Goal: Obtain resource: Download file/media

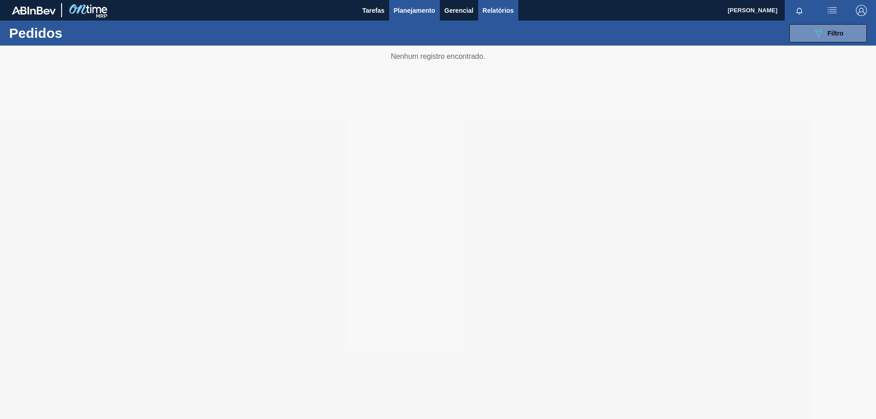
click at [492, 8] on span "Relatórios" at bounding box center [497, 10] width 31 height 11
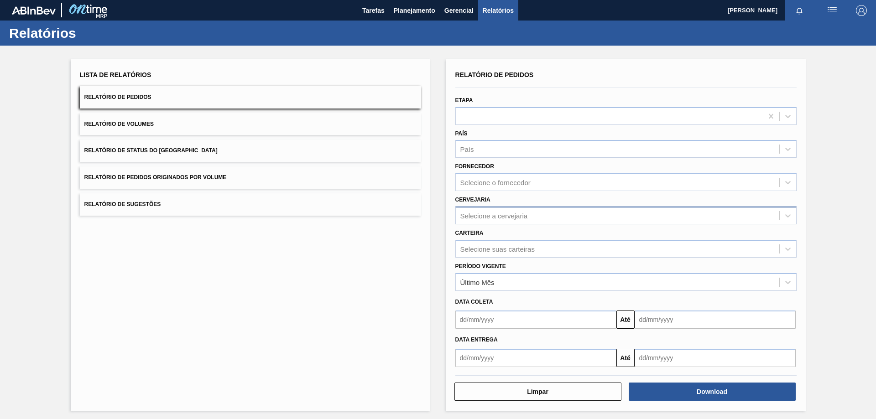
click at [477, 217] on div "Selecione a cervejaria" at bounding box center [493, 216] width 67 height 8
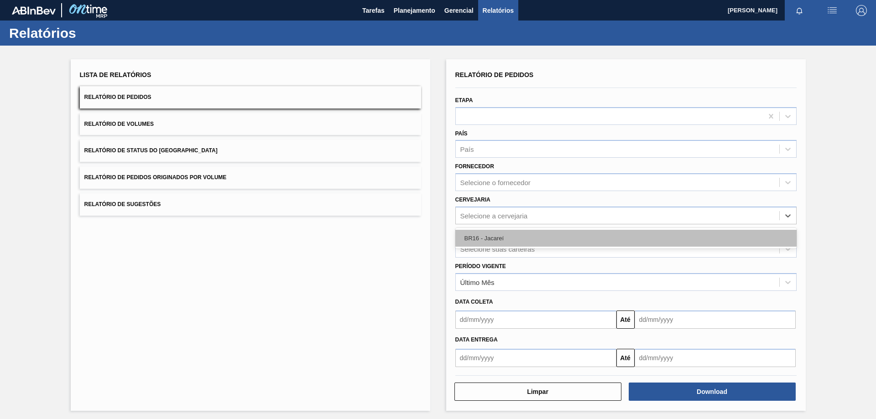
click at [484, 238] on div "BR16 - Jacareí" at bounding box center [625, 238] width 341 height 17
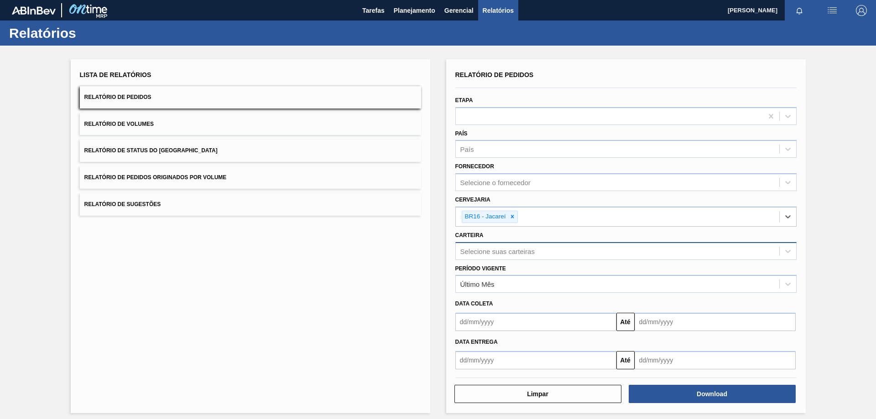
click at [487, 249] on div "Selecione suas carteiras" at bounding box center [497, 251] width 74 height 8
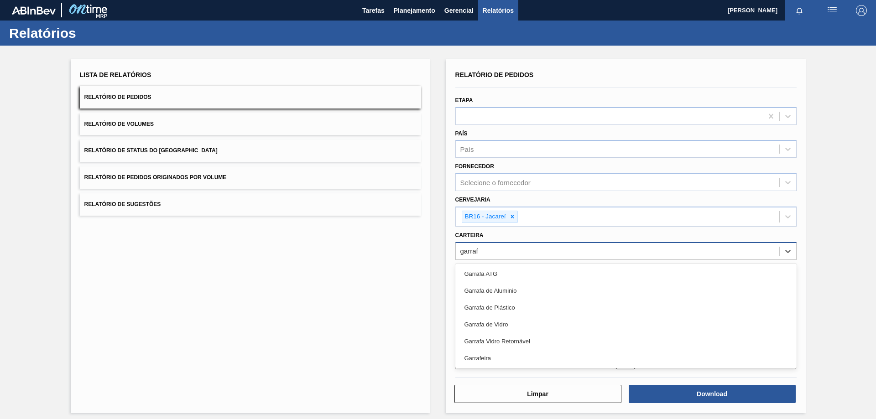
type input "garrafa"
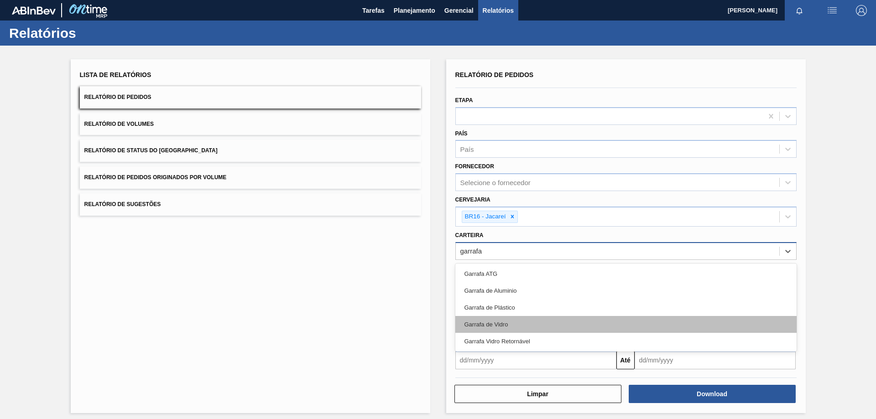
click at [492, 323] on div "Garrafa de Vidro" at bounding box center [625, 324] width 341 height 17
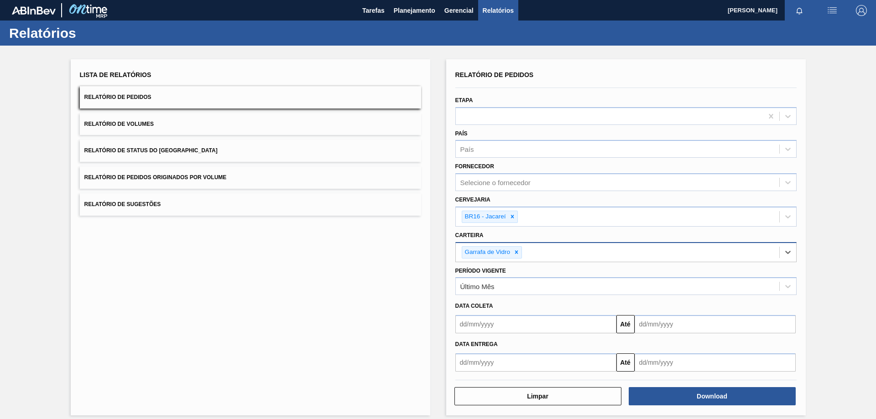
click at [464, 324] on input "text" at bounding box center [535, 324] width 161 height 18
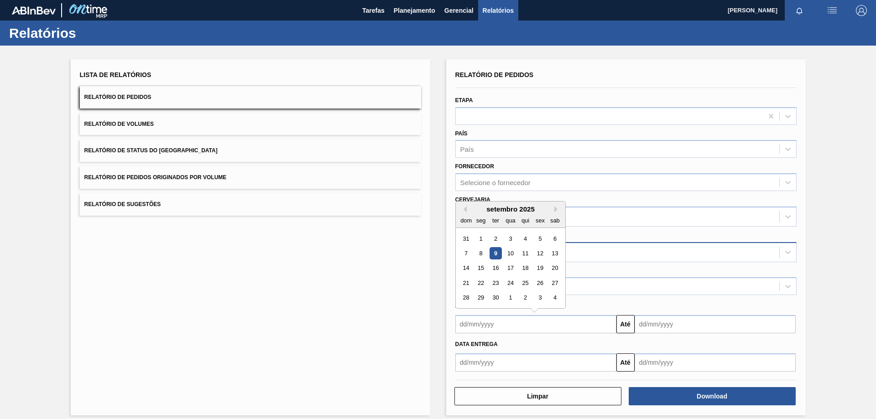
click at [496, 254] on div "9" at bounding box center [495, 253] width 12 height 12
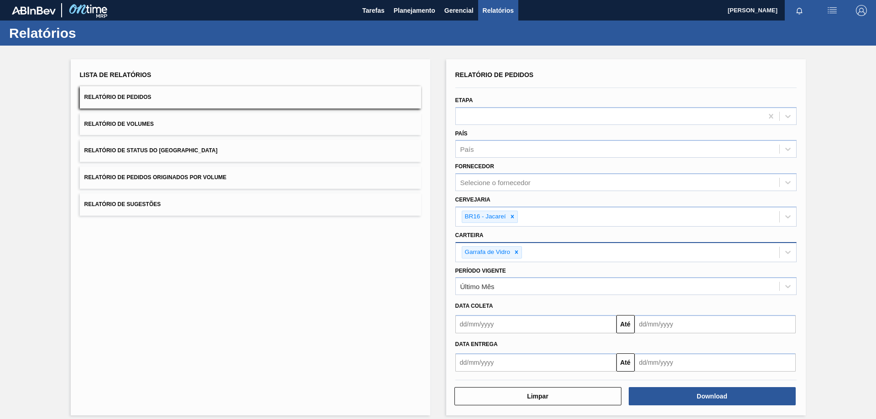
type input "[DATE]"
click at [697, 328] on input "text" at bounding box center [714, 324] width 161 height 18
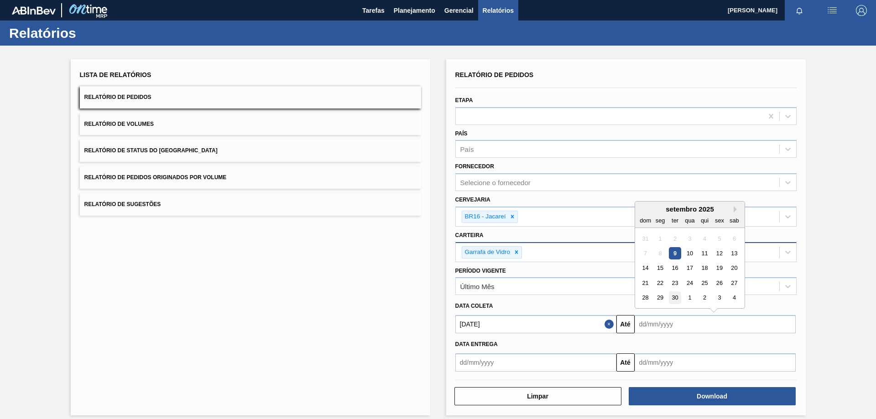
click at [671, 296] on div "30" at bounding box center [674, 298] width 12 height 12
type input "[DATE]"
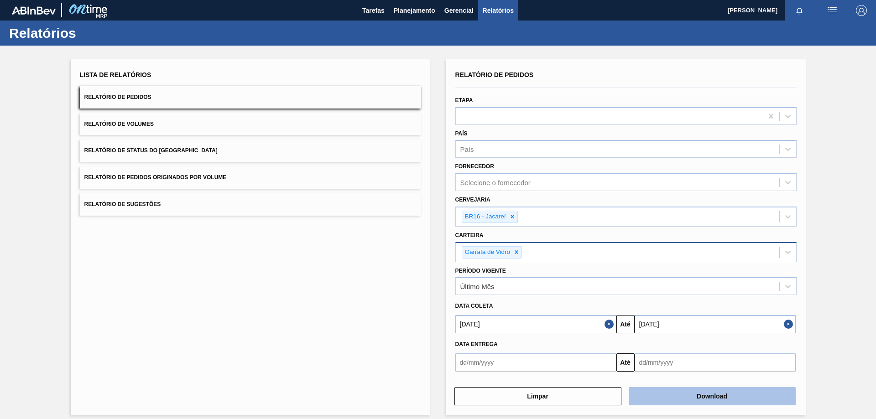
click at [663, 399] on button "Download" at bounding box center [711, 396] width 167 height 18
